Goal: Task Accomplishment & Management: Manage account settings

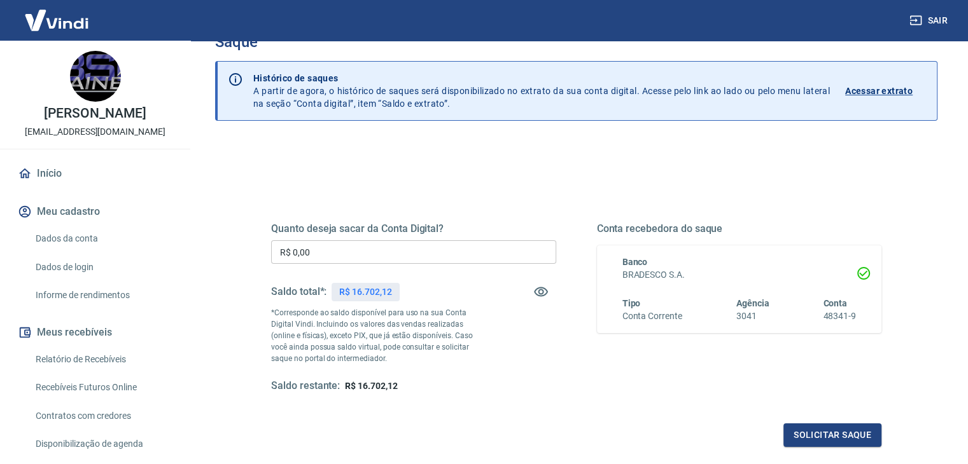
scroll to position [64, 0]
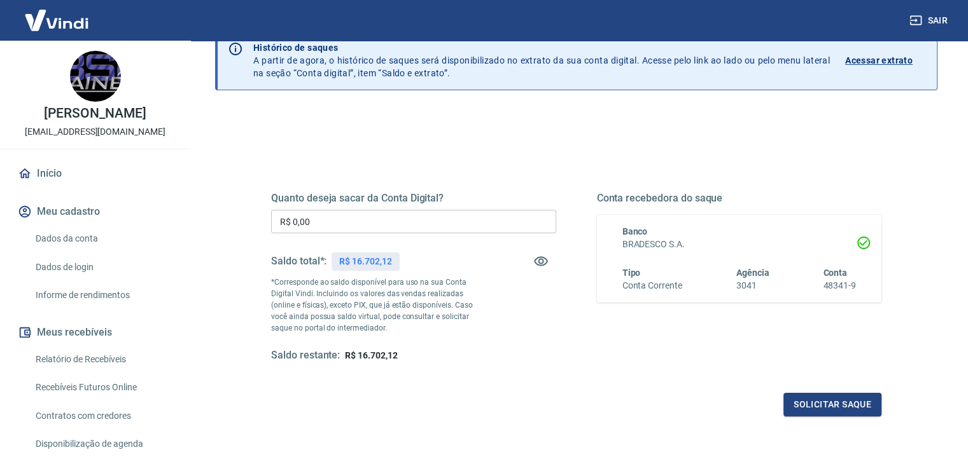
click at [345, 226] on input "R$ 0,00" at bounding box center [413, 222] width 285 height 24
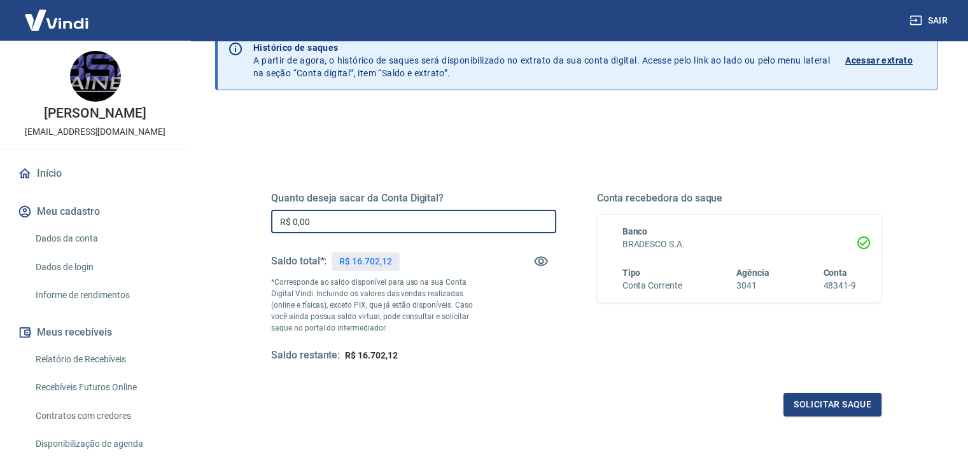
click at [331, 220] on input "R$ 0,00" at bounding box center [413, 222] width 285 height 24
type input "R$ 16.700,00"
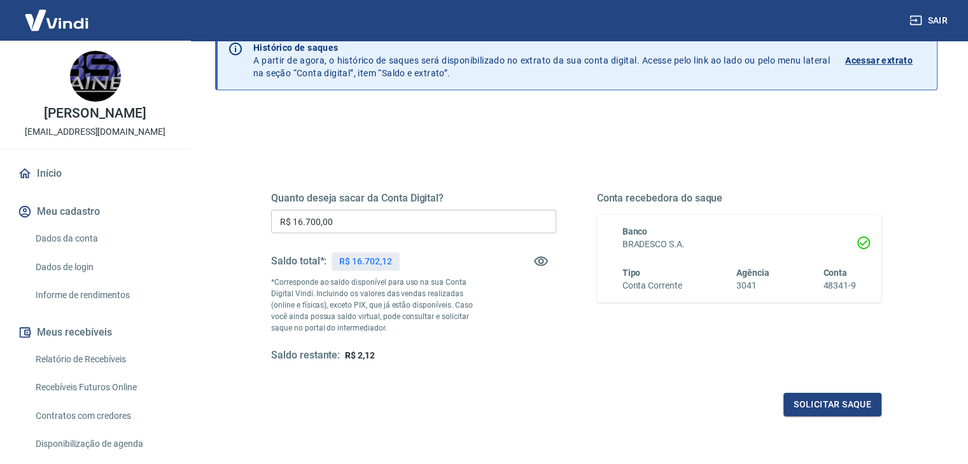
click at [515, 287] on div "Quanto deseja sacar da Conta Digital? R$ 16.700,00 ​ Saldo total*: R$ 16.702,12…" at bounding box center [413, 277] width 285 height 171
click at [833, 408] on button "Solicitar saque" at bounding box center [832, 405] width 98 height 24
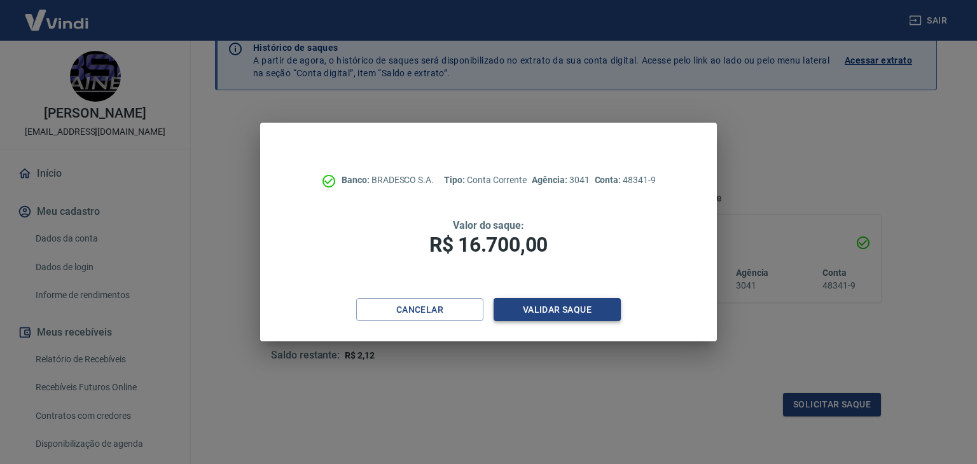
click at [564, 312] on button "Validar saque" at bounding box center [557, 310] width 127 height 24
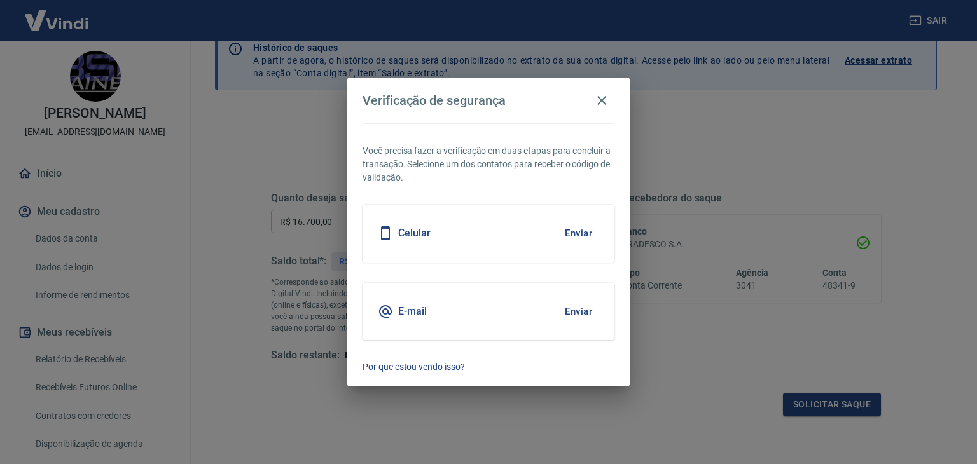
click at [580, 230] on button "Enviar" at bounding box center [578, 233] width 41 height 27
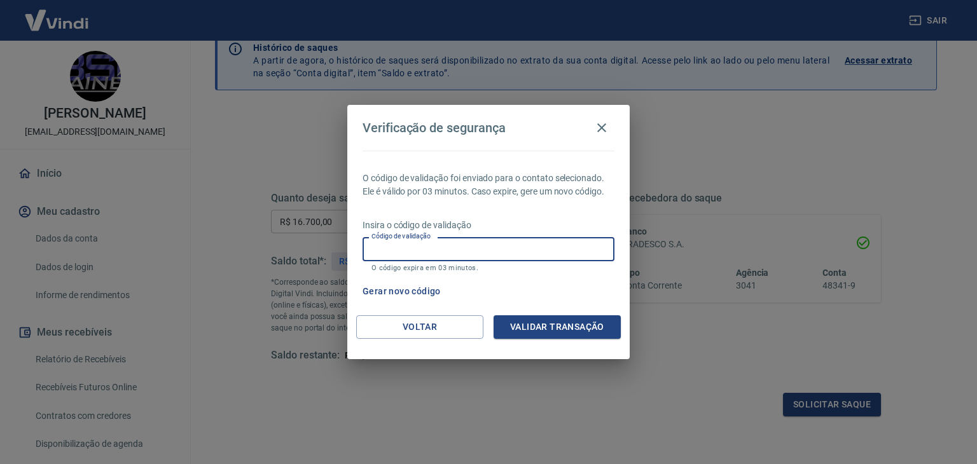
click at [445, 245] on input "Código de validação" at bounding box center [489, 249] width 252 height 24
type input "939710"
click at [548, 322] on button "Validar transação" at bounding box center [557, 328] width 127 height 24
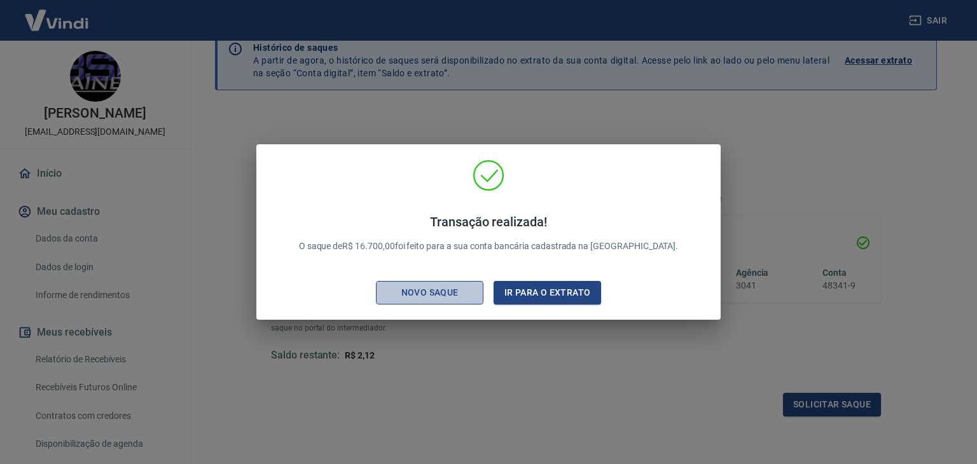
click at [433, 293] on div "Novo saque" at bounding box center [430, 293] width 88 height 16
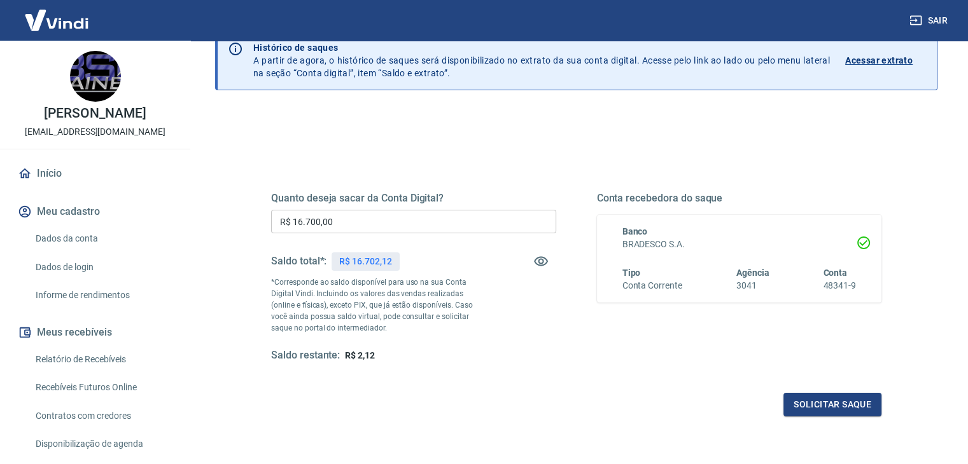
click at [590, 368] on div "Quanto deseja sacar da Conta Digital? R$ 16.700,00 ​ Saldo total*: R$ 16.702,12…" at bounding box center [576, 289] width 610 height 255
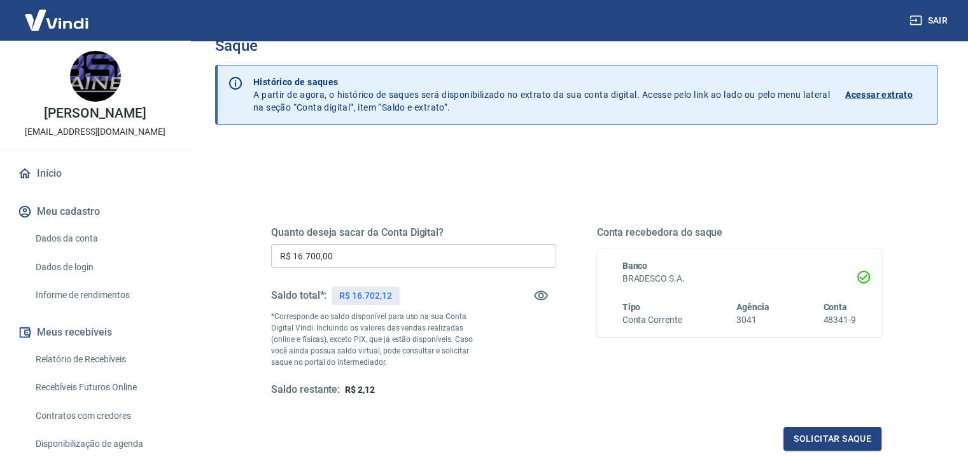
scroll to position [0, 0]
